Goal: Task Accomplishment & Management: Complete application form

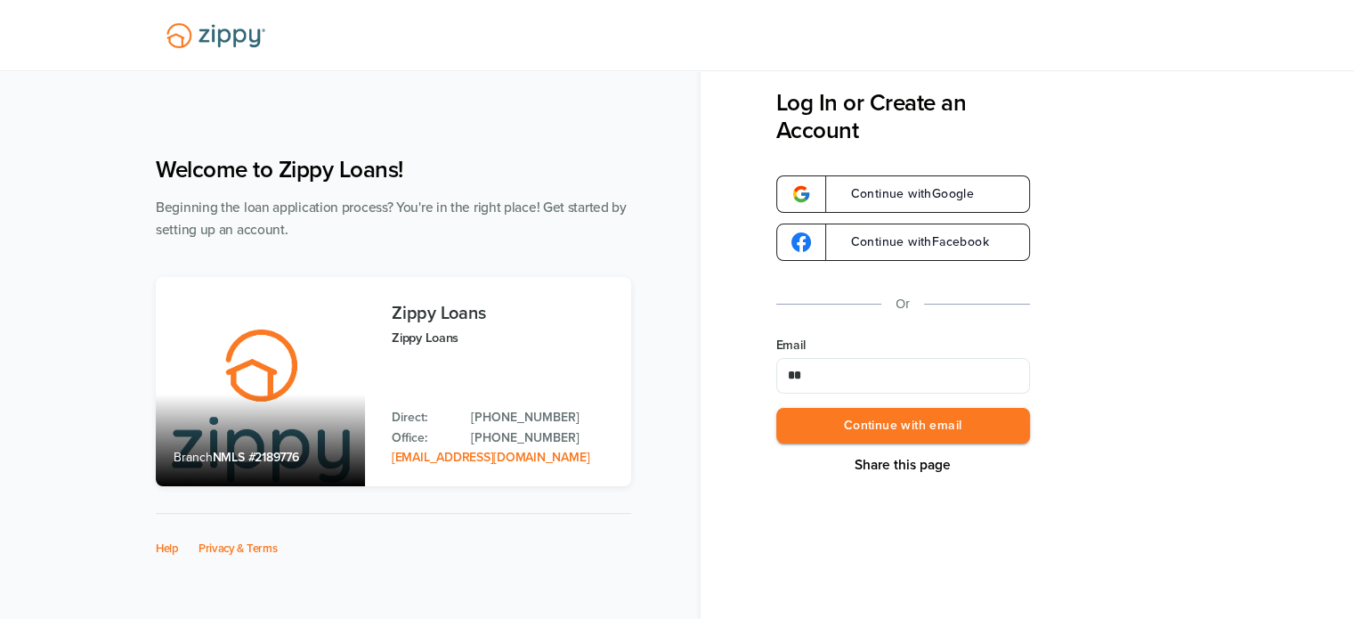
type input "*"
type input "**********"
click at [932, 423] on button "Continue with email" at bounding box center [903, 426] width 254 height 36
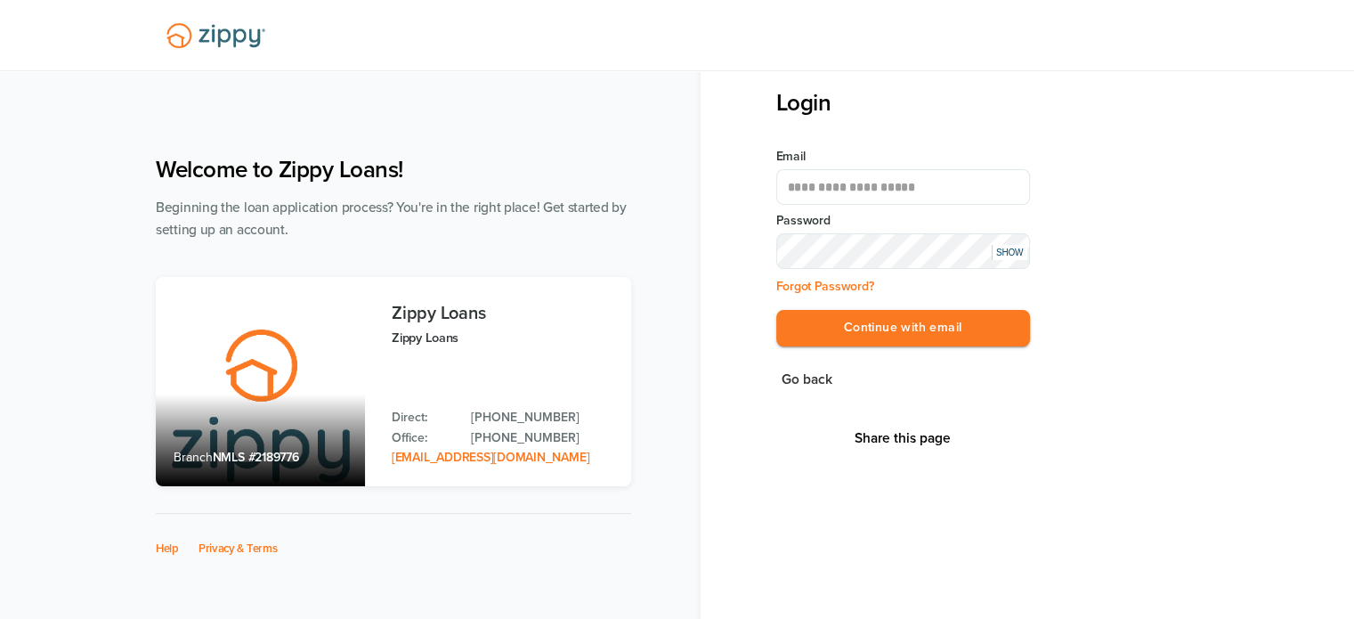
click at [776, 310] on button "Continue with email" at bounding box center [903, 328] width 254 height 36
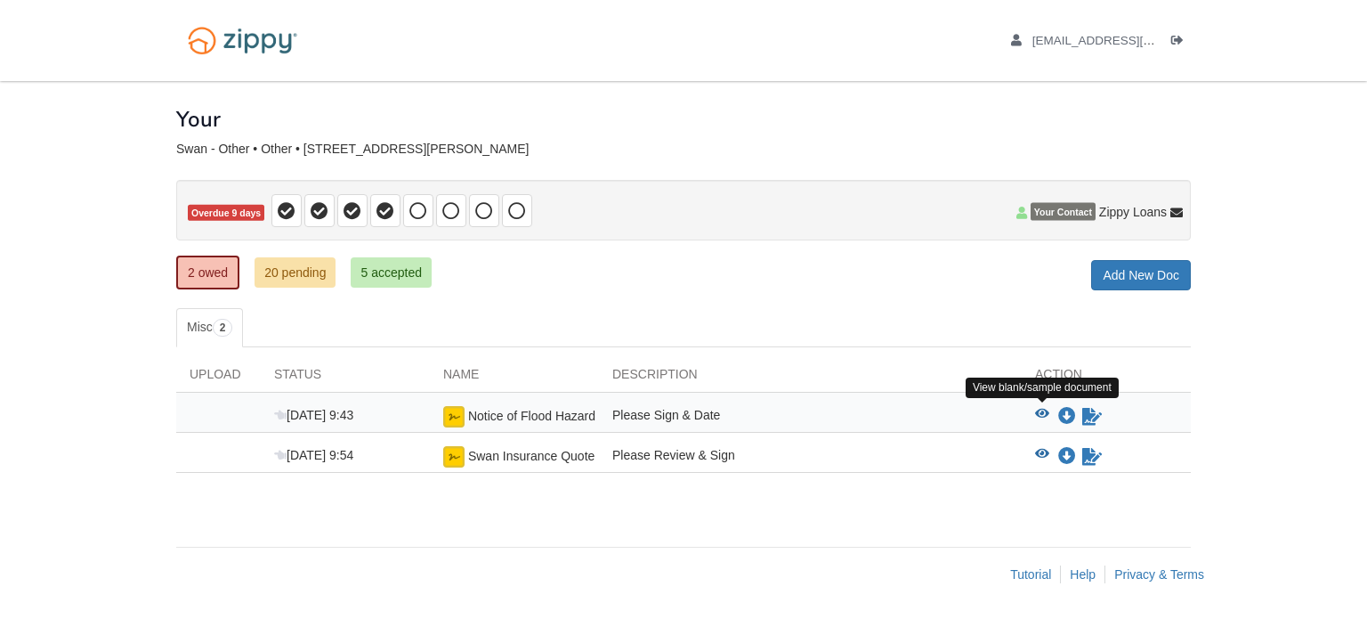
click at [1036, 408] on icon "View Notice of Flood Hazard" at bounding box center [1042, 414] width 14 height 12
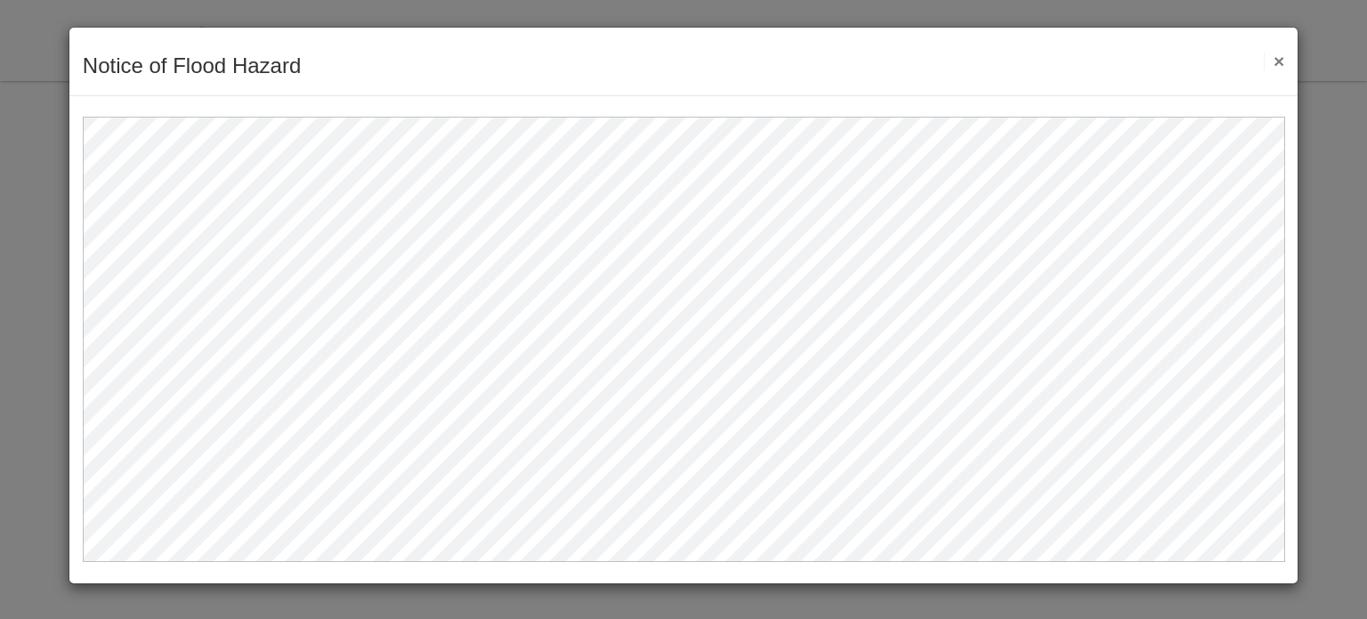
click at [1282, 57] on button "×" at bounding box center [1274, 61] width 20 height 19
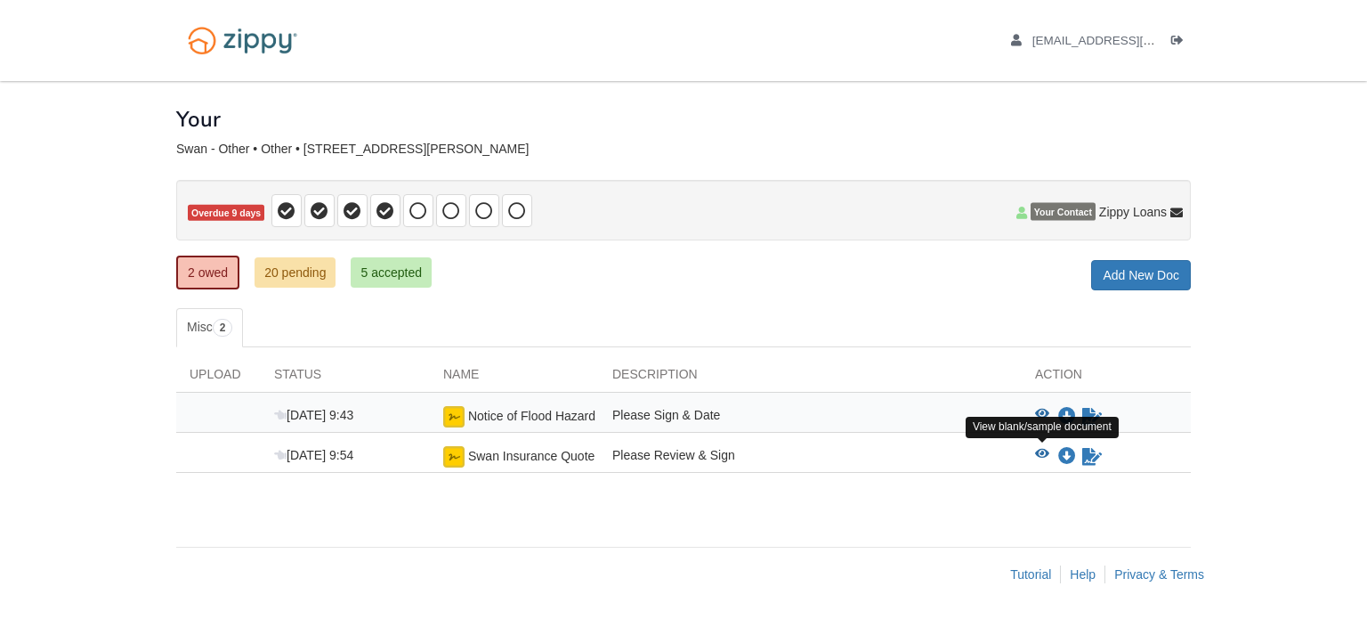
click at [1040, 449] on icon "View Swan Insurance Quote" at bounding box center [1042, 454] width 14 height 12
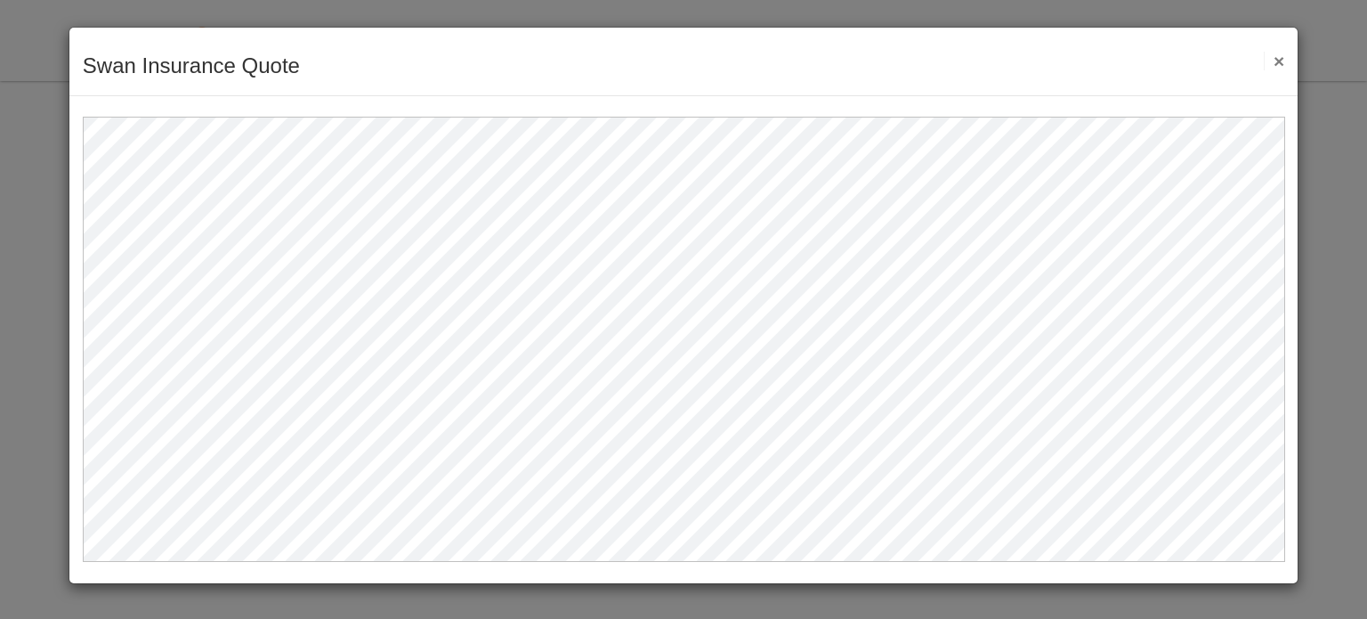
click at [1277, 62] on button "×" at bounding box center [1274, 61] width 20 height 19
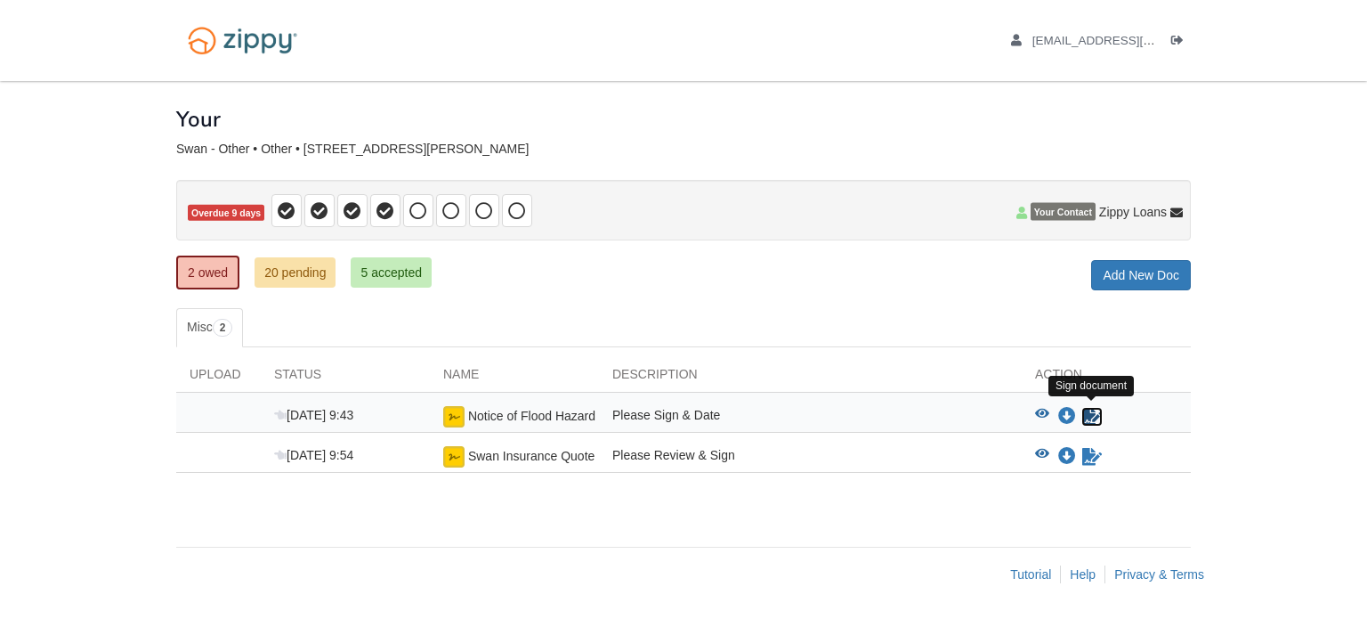
click at [1084, 414] on icon "Sign Form" at bounding box center [1093, 417] width 20 height 18
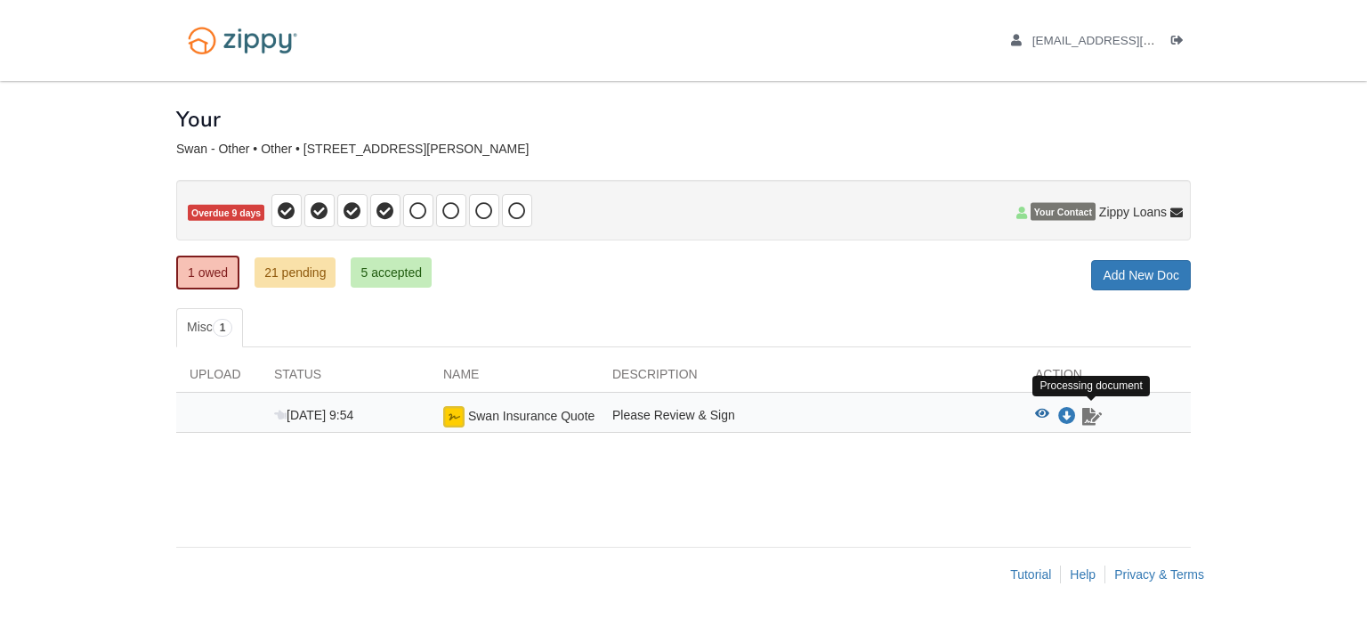
click at [1086, 415] on icon "Waiting for your co-borrower to e-sign" at bounding box center [1093, 417] width 20 height 18
click at [269, 272] on link "21 pending" at bounding box center [295, 272] width 81 height 30
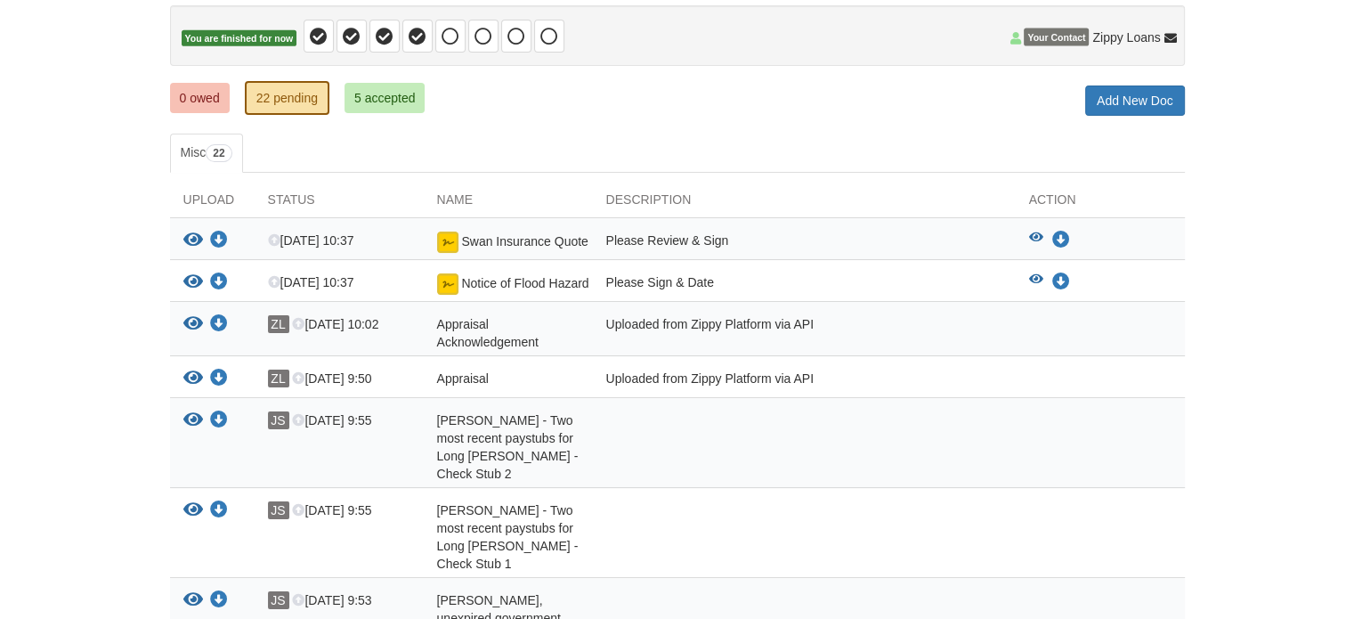
scroll to position [178, 0]
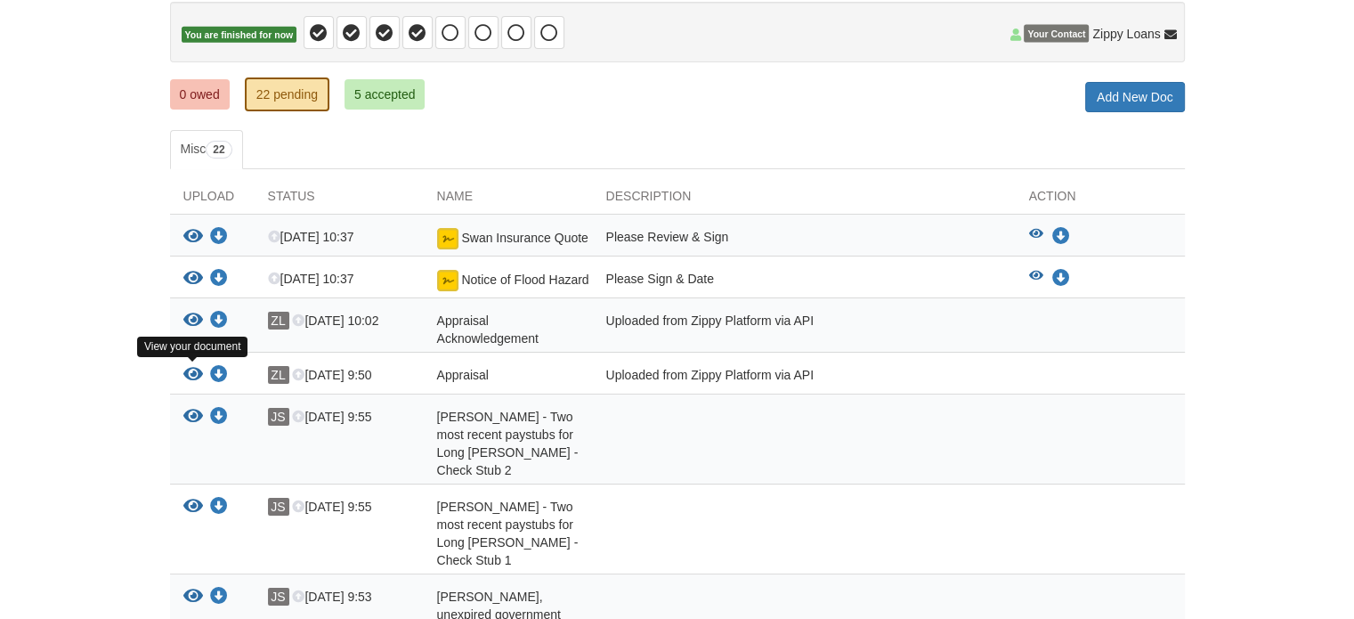
click at [191, 369] on icon "View Appraisal" at bounding box center [193, 375] width 20 height 18
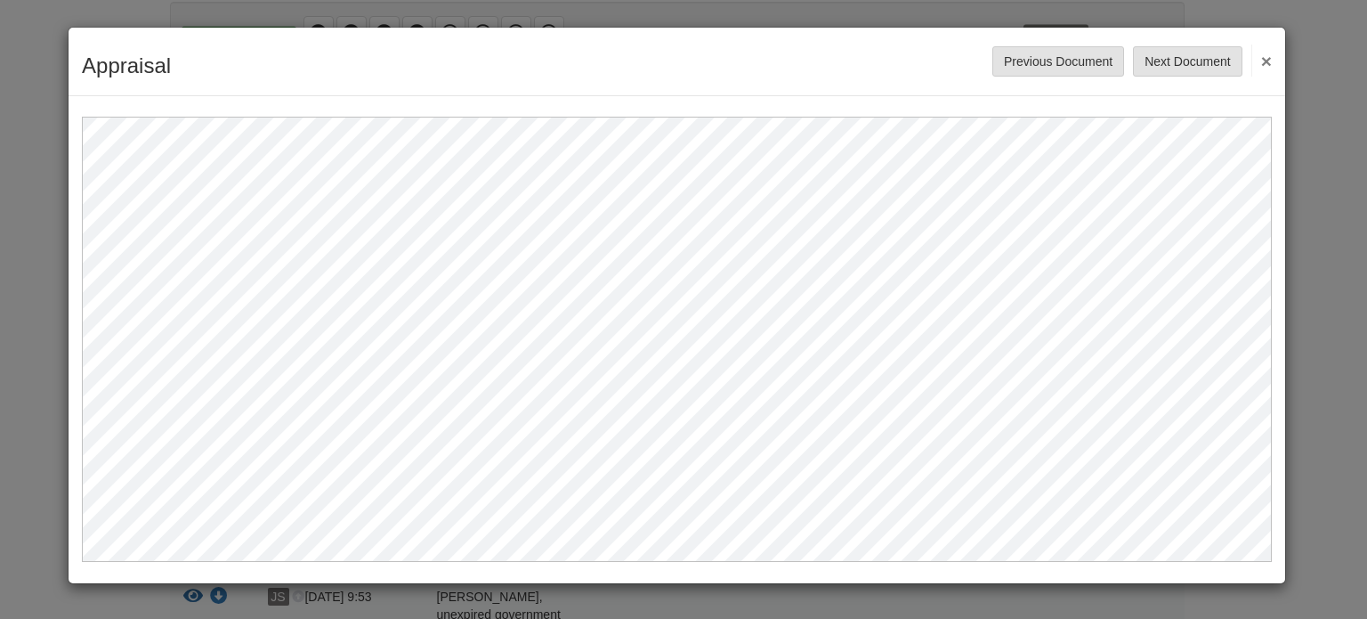
click at [1264, 57] on button "×" at bounding box center [1262, 61] width 20 height 32
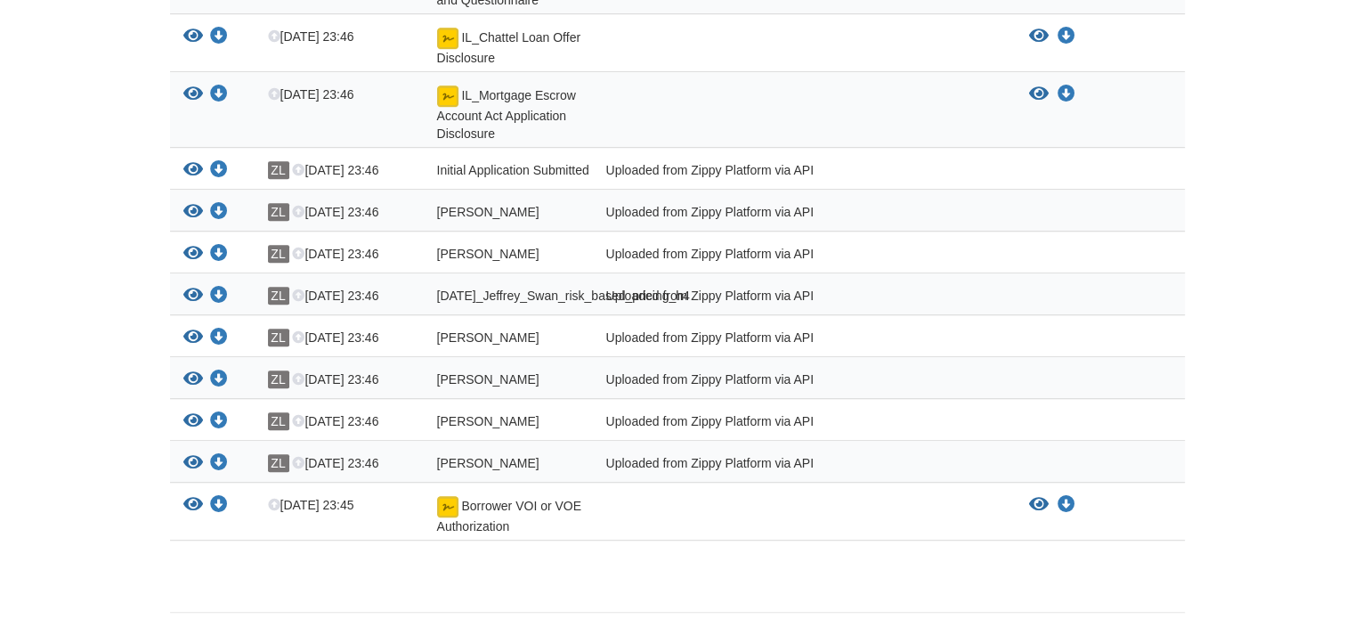
scroll to position [1124, 0]
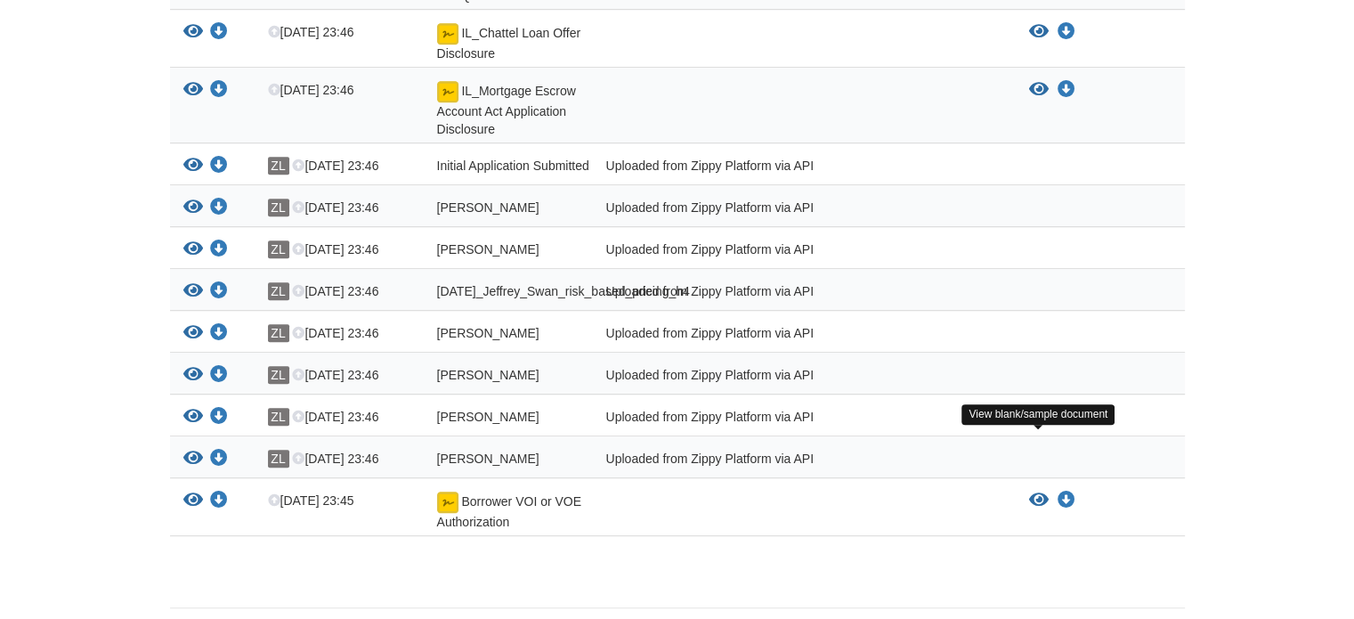
click at [1034, 491] on icon "View Borrower VOI or VOE Authorization" at bounding box center [1039, 500] width 20 height 18
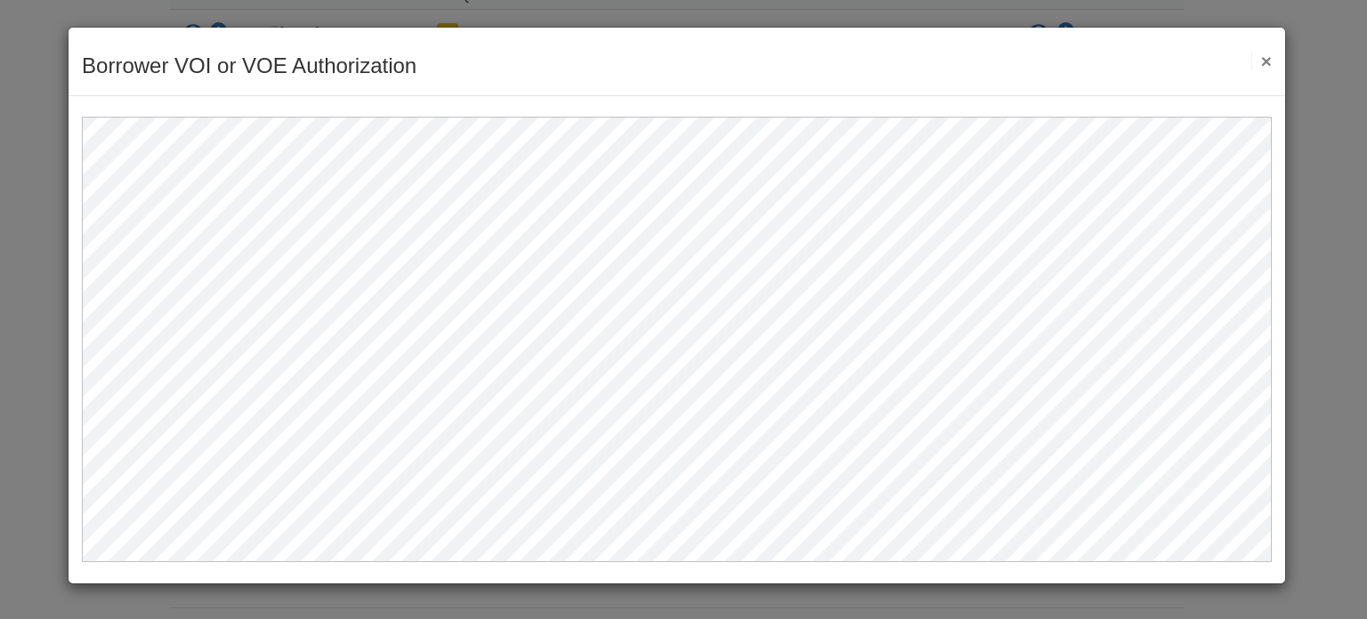
click at [1271, 61] on button "×" at bounding box center [1262, 61] width 20 height 19
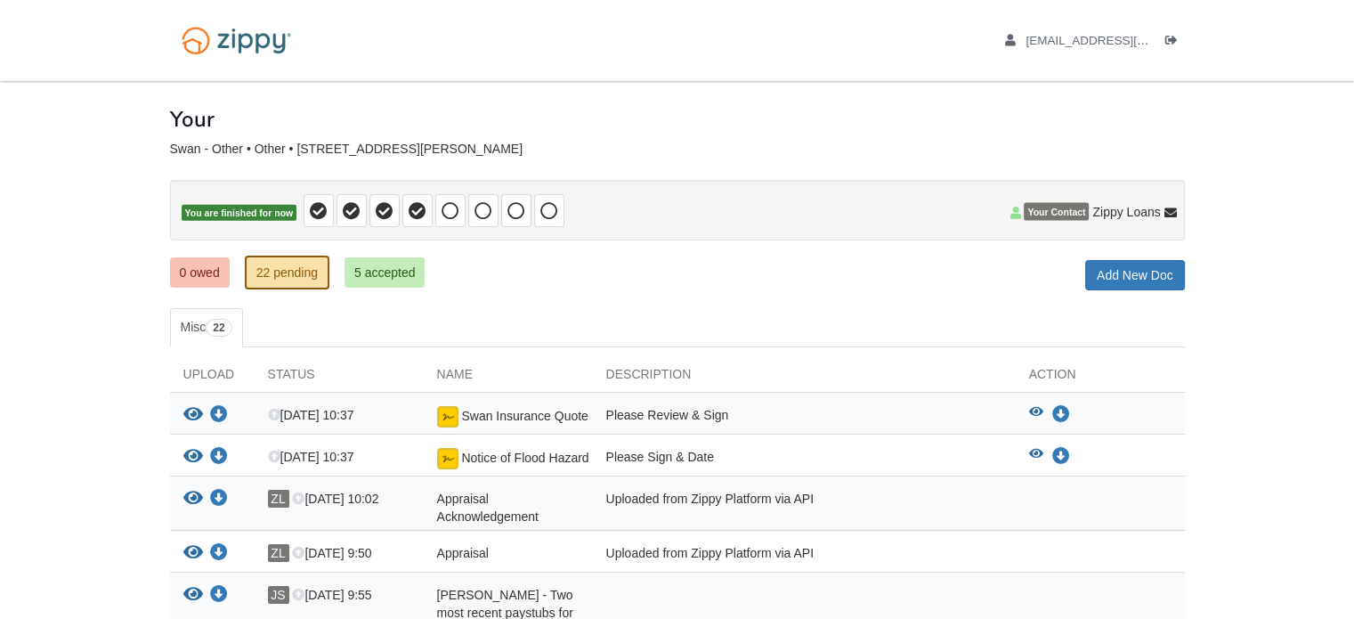
scroll to position [0, 0]
click at [377, 277] on link "5 accepted" at bounding box center [385, 272] width 81 height 30
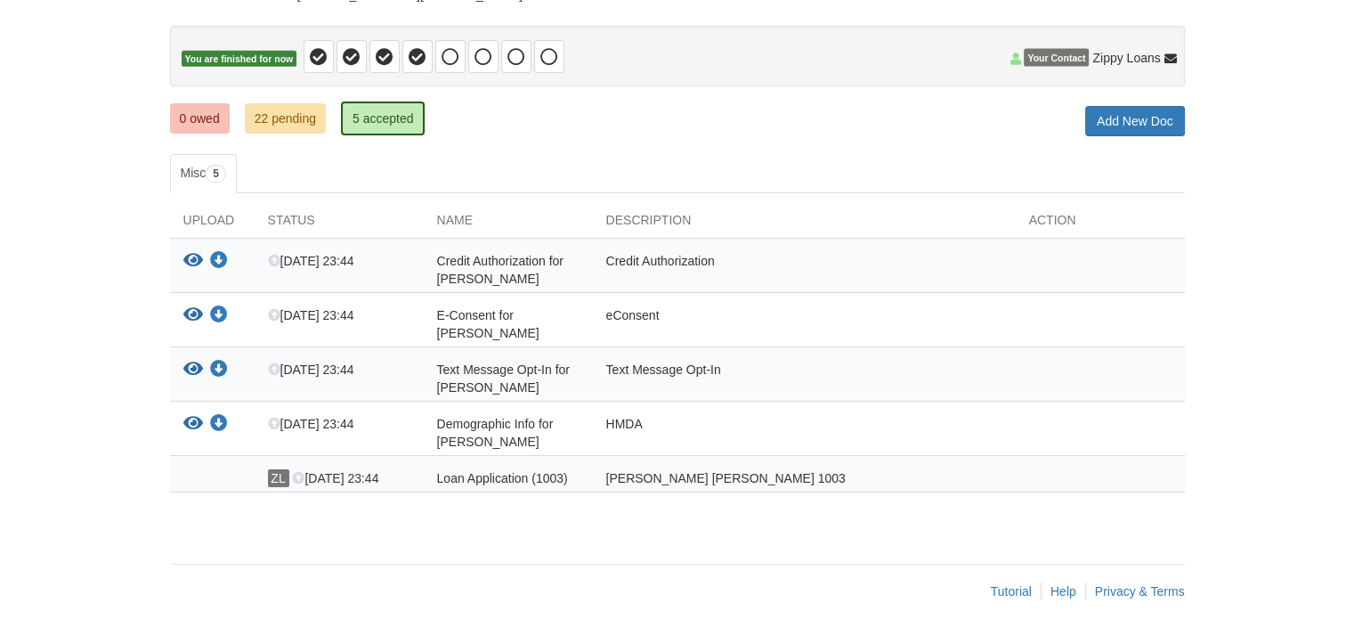
scroll to position [155, 0]
click at [265, 109] on link "22 pending" at bounding box center [285, 117] width 81 height 30
